Goal: Task Accomplishment & Management: Manage account settings

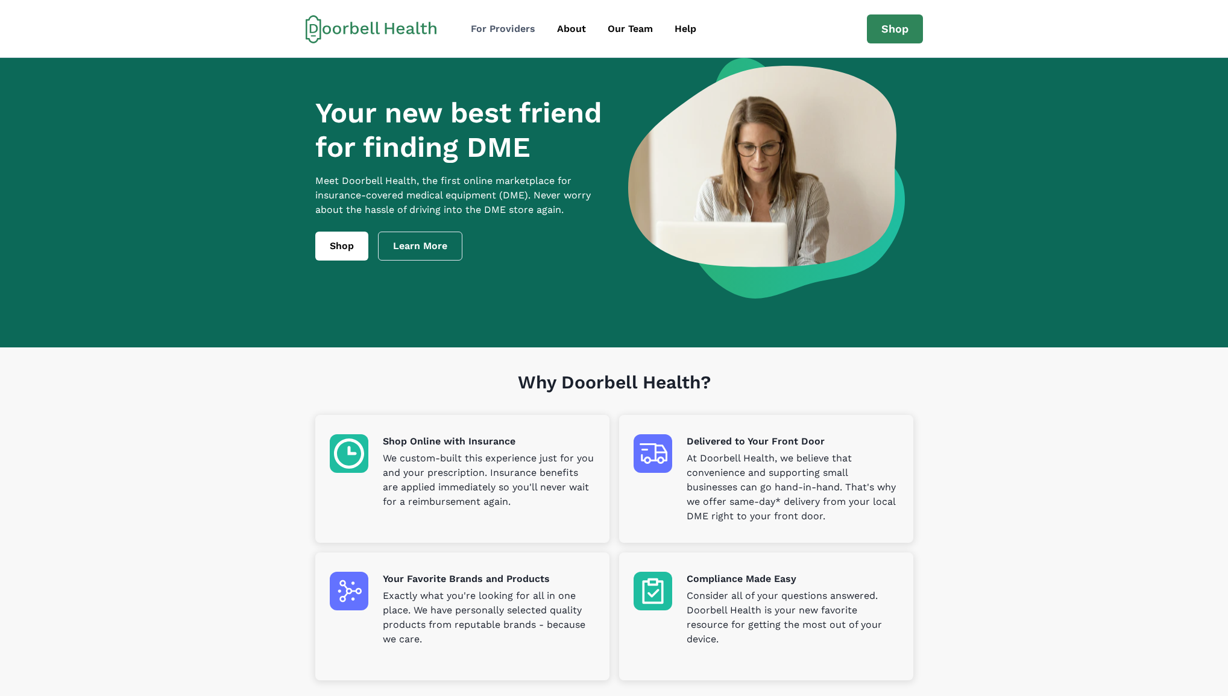
click at [523, 31] on div "For Providers" at bounding box center [503, 29] width 65 height 14
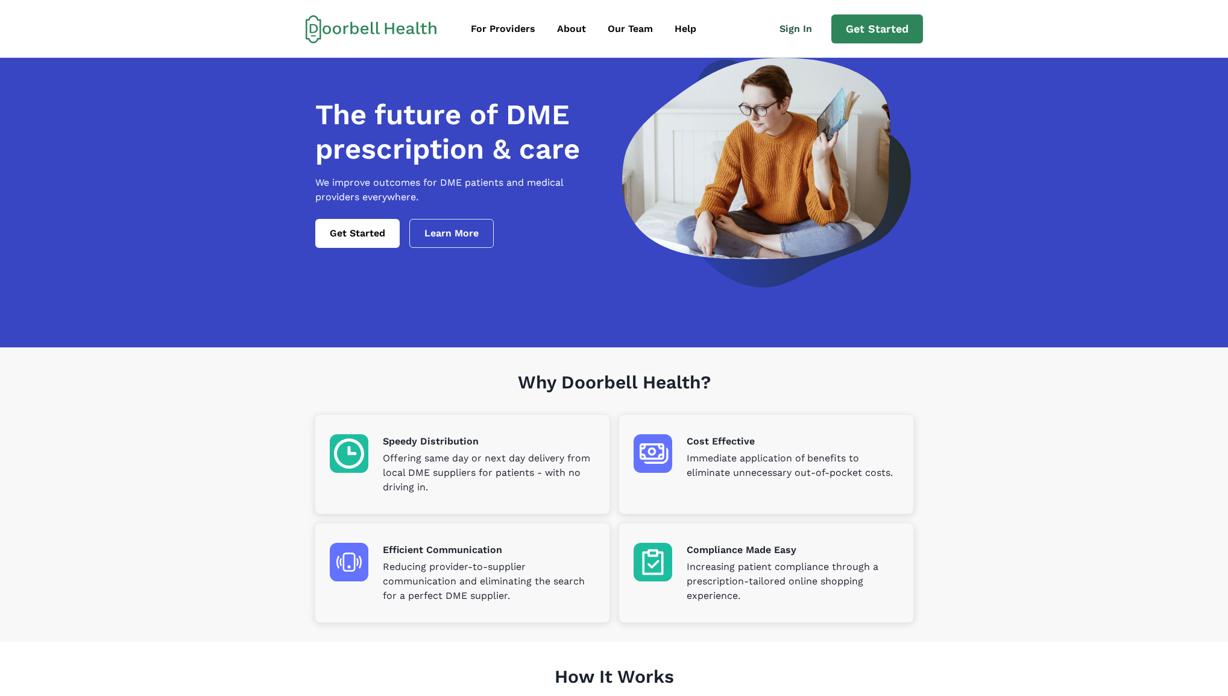
click at [795, 26] on link "Sign In" at bounding box center [801, 29] width 62 height 24
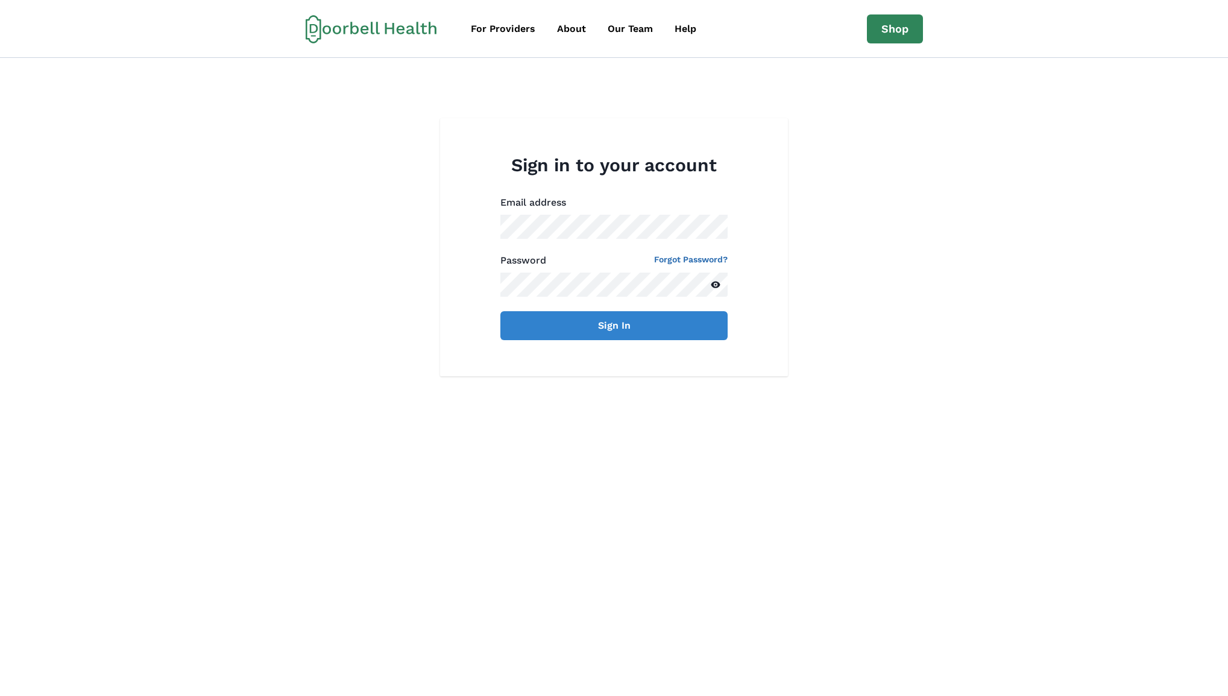
click at [578, 245] on div "Email address Password Forgot Password? Verification Code Sign In" at bounding box center [614, 267] width 227 height 145
click at [501, 311] on button "Sign In" at bounding box center [614, 325] width 227 height 29
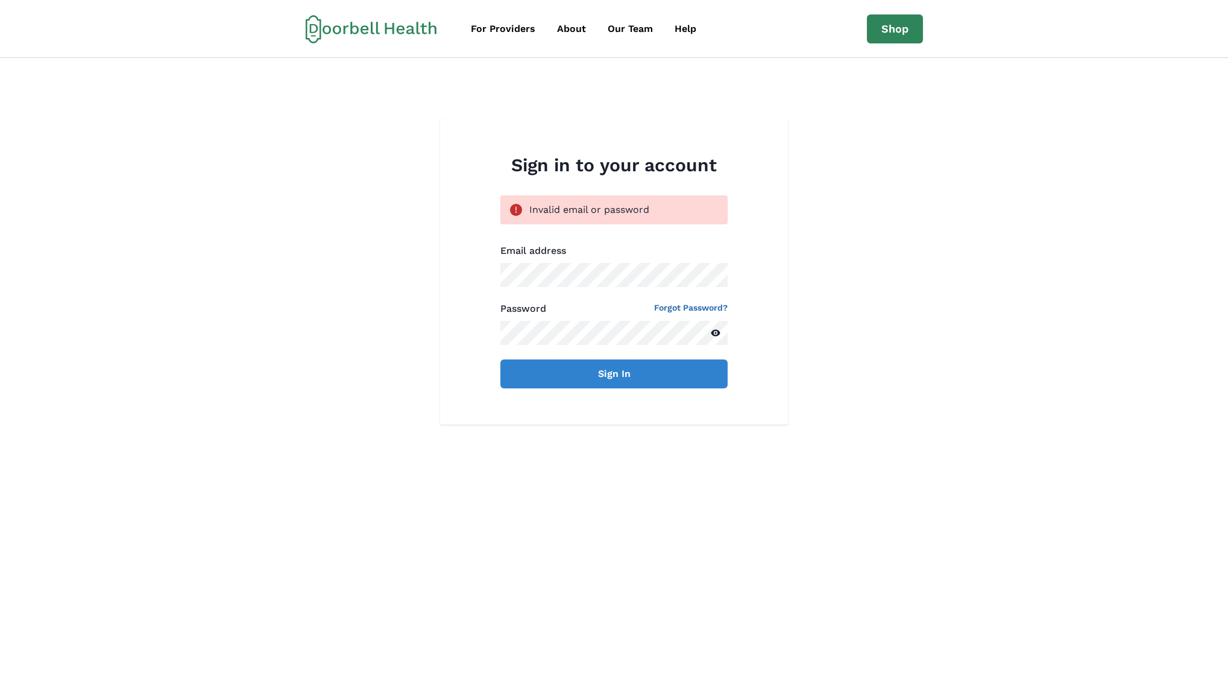
click at [294, 154] on div "Sign in to your account Invalid email or password Email address Password Forgot…" at bounding box center [614, 271] width 1228 height 306
click at [442, 197] on div "Sign in to your account Invalid email or password Email address Password Forgot…" at bounding box center [614, 271] width 348 height 306
click at [641, 377] on button "Sign In" at bounding box center [614, 373] width 227 height 29
click at [1064, 195] on div "Sign in to your account Invalid email or password Email address Password Forgot…" at bounding box center [614, 271] width 1228 height 306
drag, startPoint x: 1106, startPoint y: 306, endPoint x: 487, endPoint y: 14, distance: 684.3
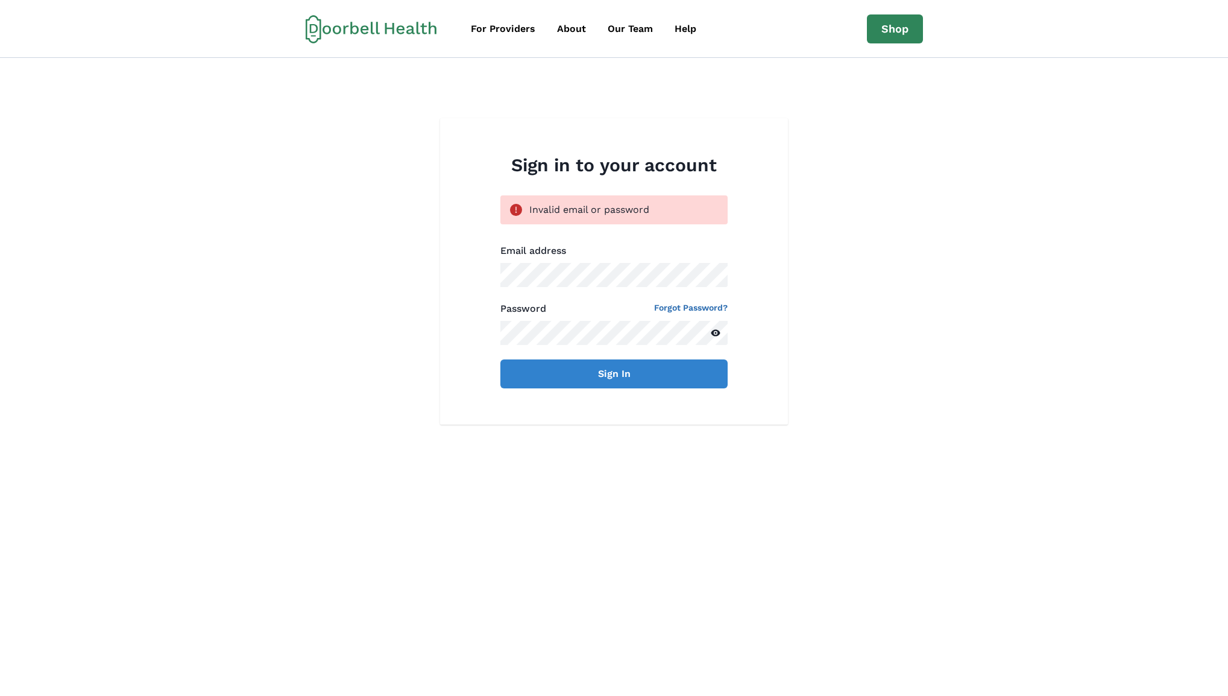
click at [1105, 305] on div "Sign in to your account Invalid email or password Email address Password Forgot…" at bounding box center [614, 271] width 1228 height 306
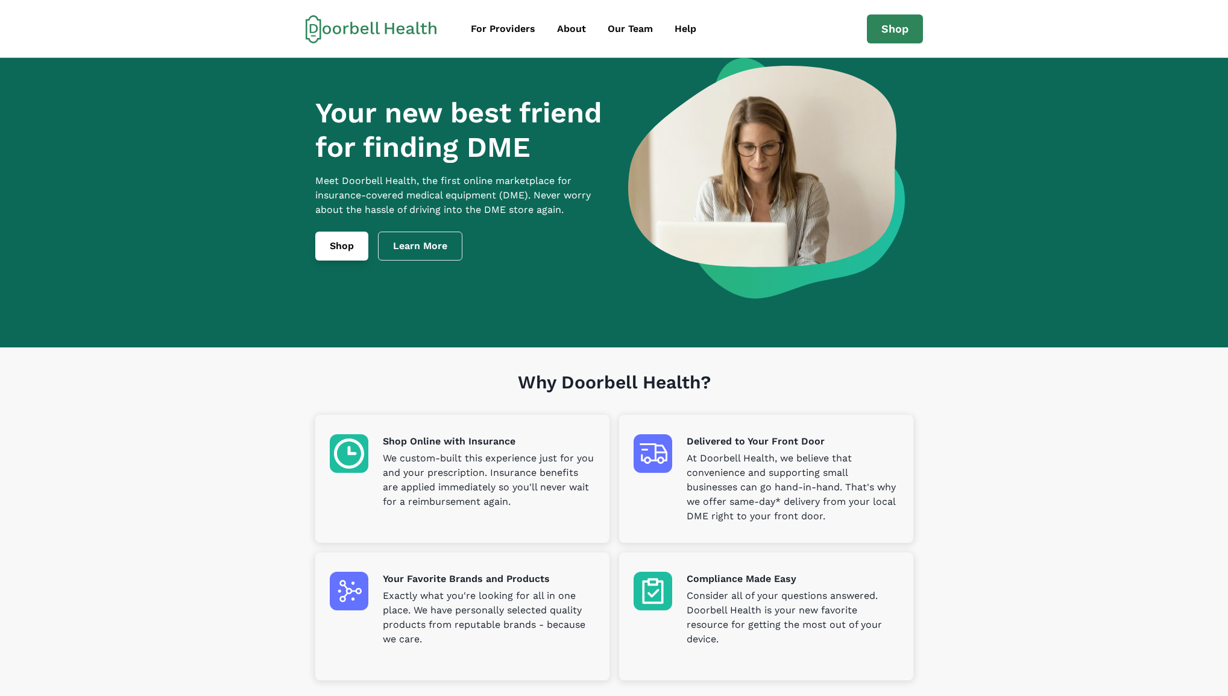
click at [353, 261] on link "Shop" at bounding box center [341, 246] width 53 height 29
